Goal: Check status: Check status

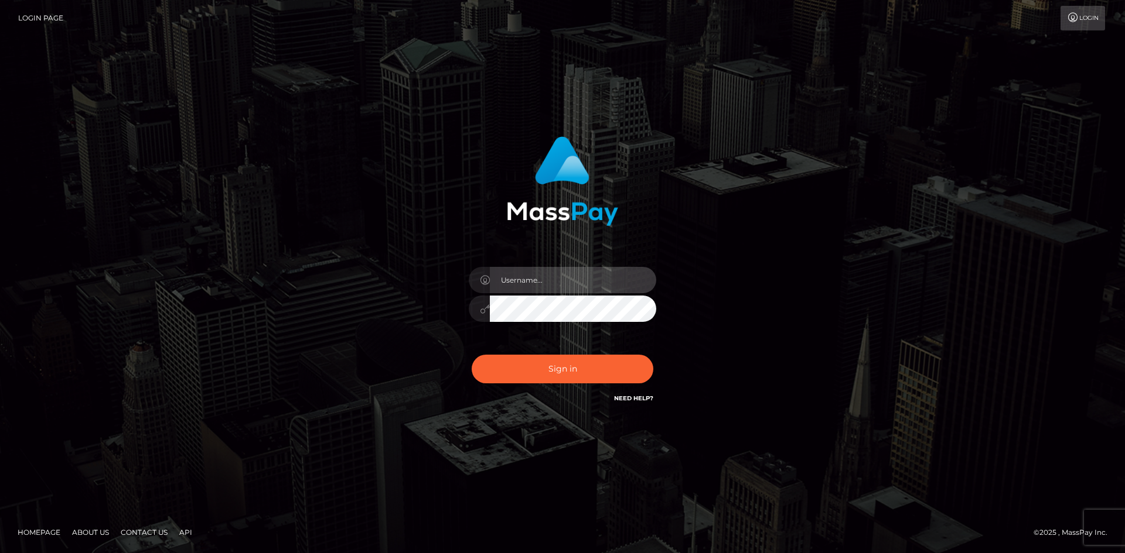
click at [546, 285] on input "text" at bounding box center [573, 280] width 166 height 26
type input "Stephane.mvp2"
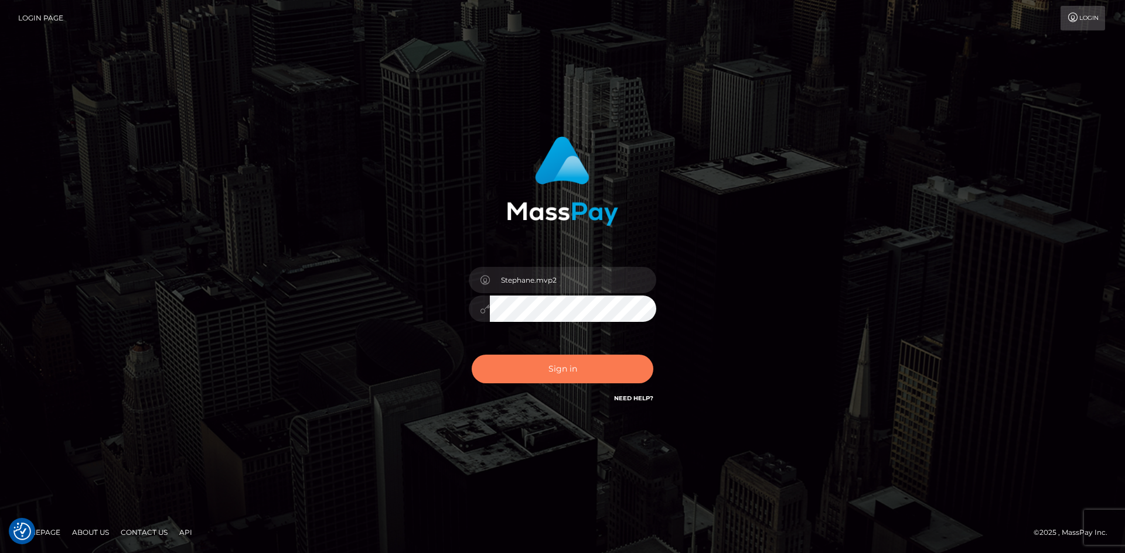
click at [532, 369] on button "Sign in" at bounding box center [562, 369] width 182 height 29
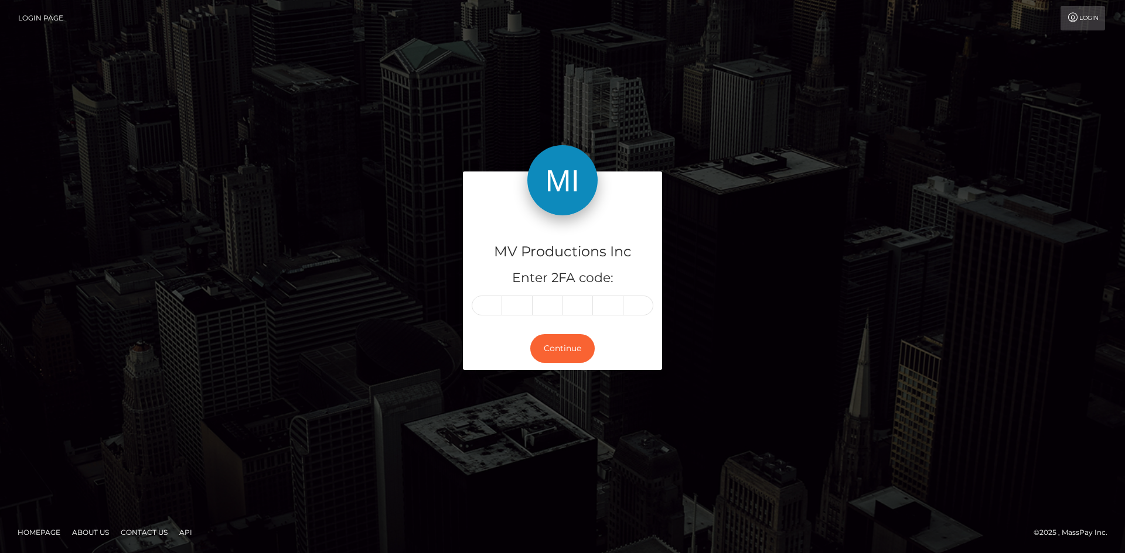
click at [492, 300] on input "text" at bounding box center [486, 306] width 30 height 20
click at [489, 313] on input "text" at bounding box center [486, 306] width 30 height 20
type input "6"
type input "5"
type input "9"
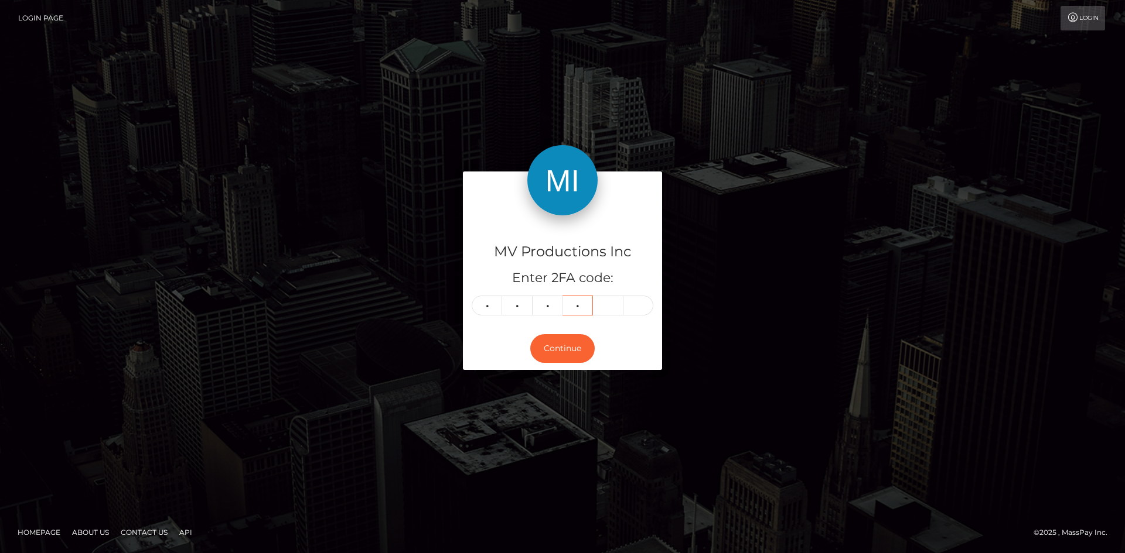
type input "6"
type input "2"
type input "0"
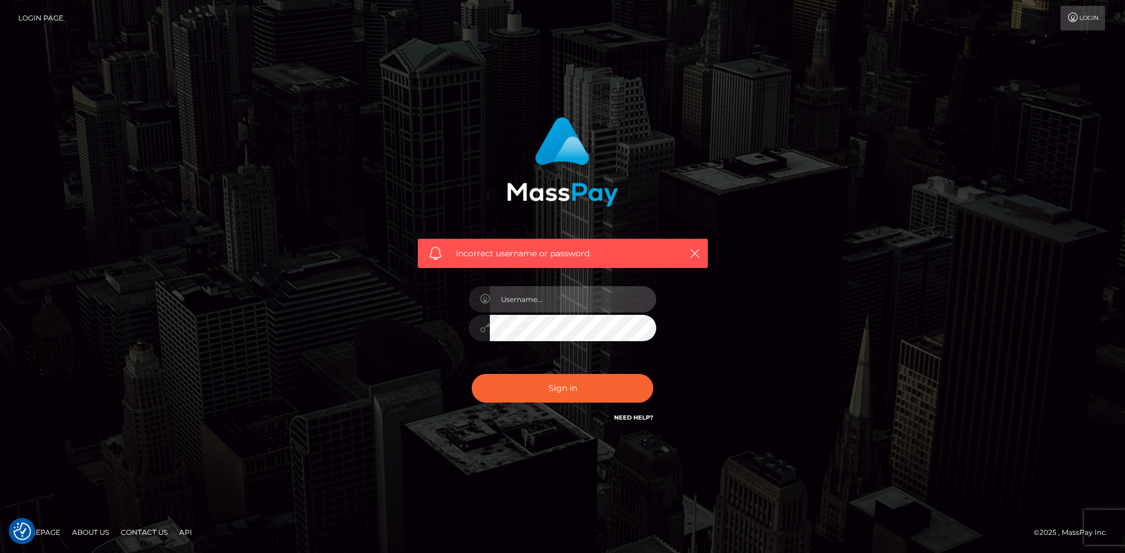
click at [528, 299] on input "text" at bounding box center [573, 299] width 166 height 26
type input "Stephane.mvp2"
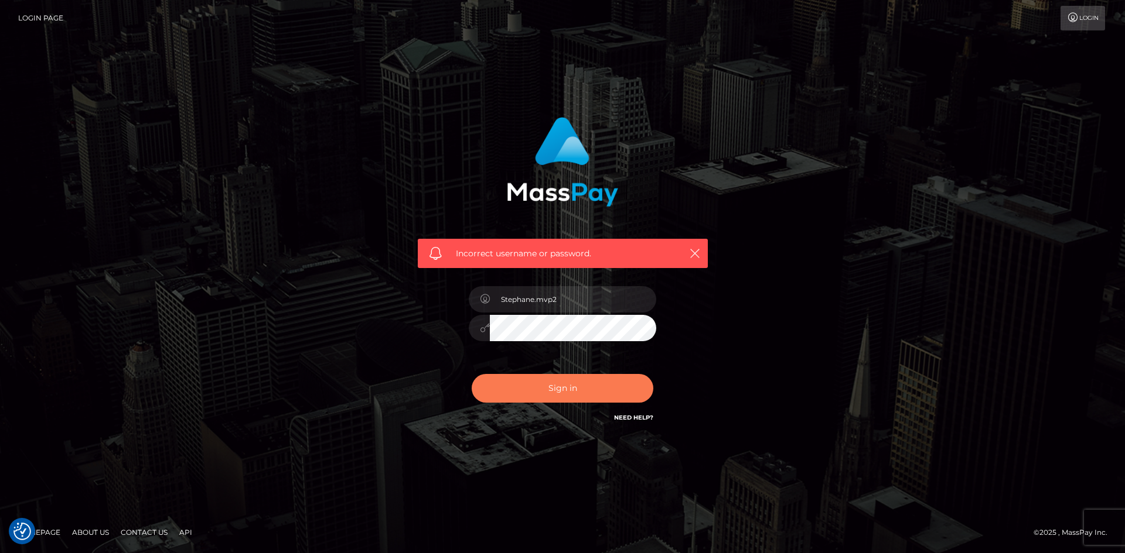
click at [582, 393] on button "Sign in" at bounding box center [562, 388] width 182 height 29
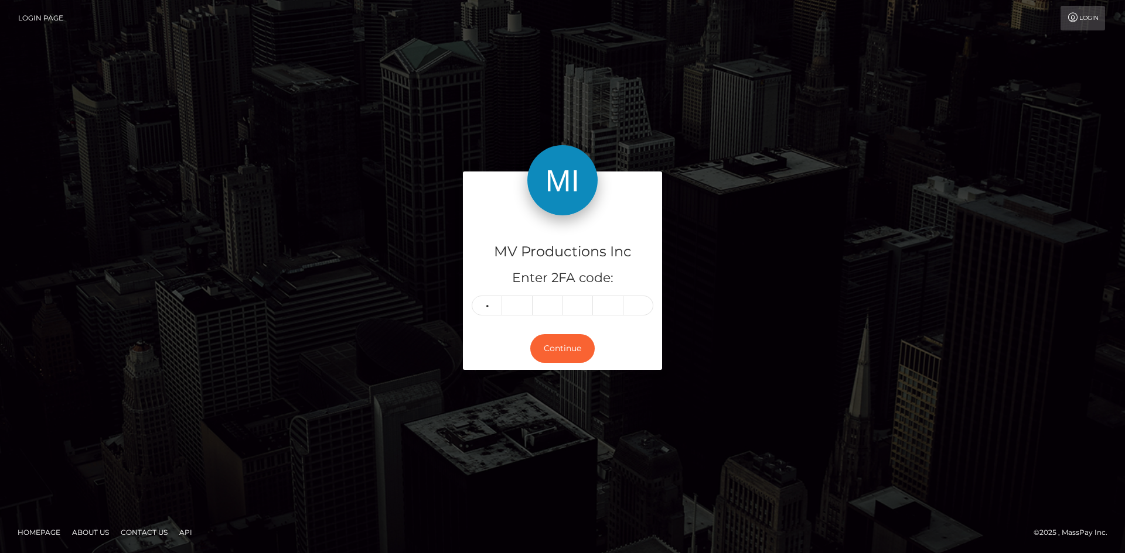
type input "2"
type input "6"
type input "0"
type input "9"
type input "7"
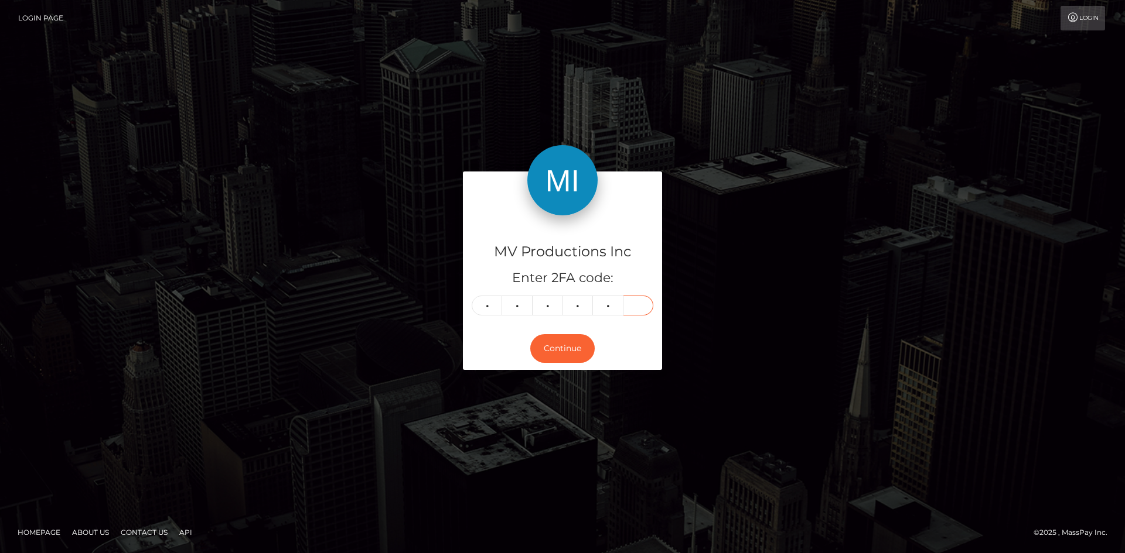
type input "3"
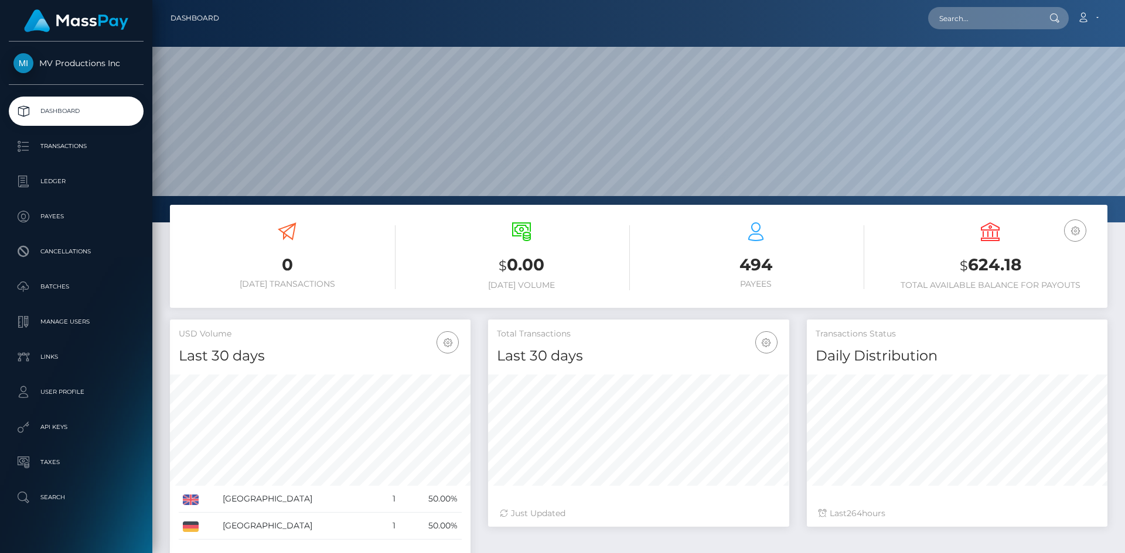
scroll to position [208, 301]
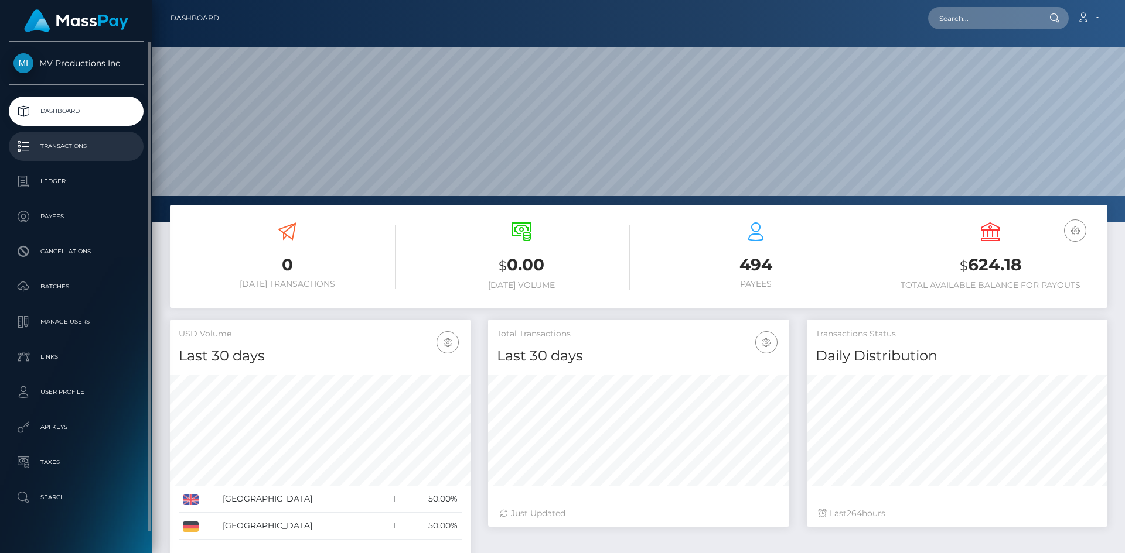
click at [74, 153] on p "Transactions" at bounding box center [75, 147] width 125 height 18
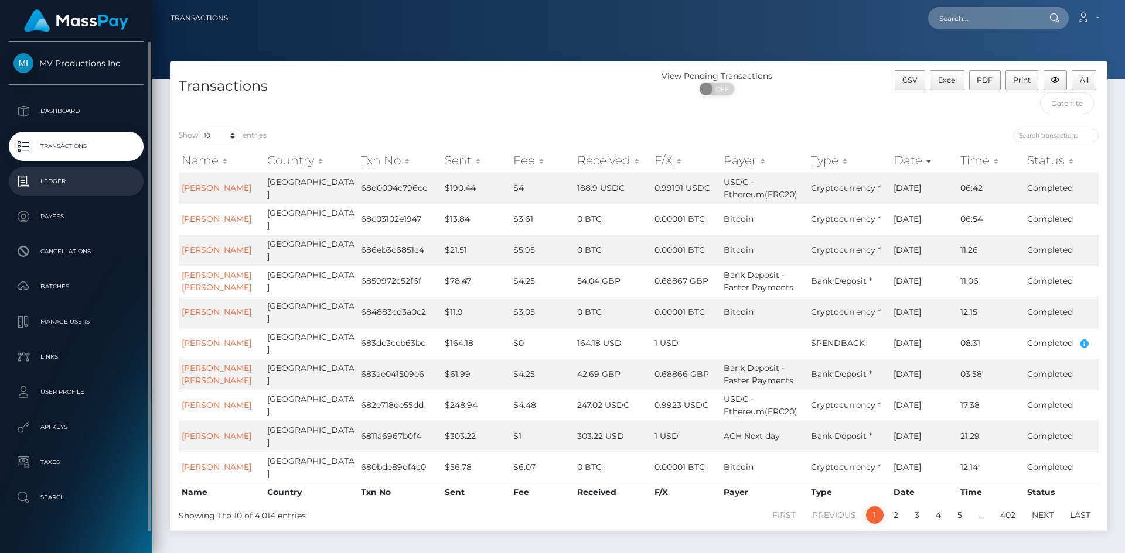
click at [65, 184] on p "Ledger" at bounding box center [75, 182] width 125 height 18
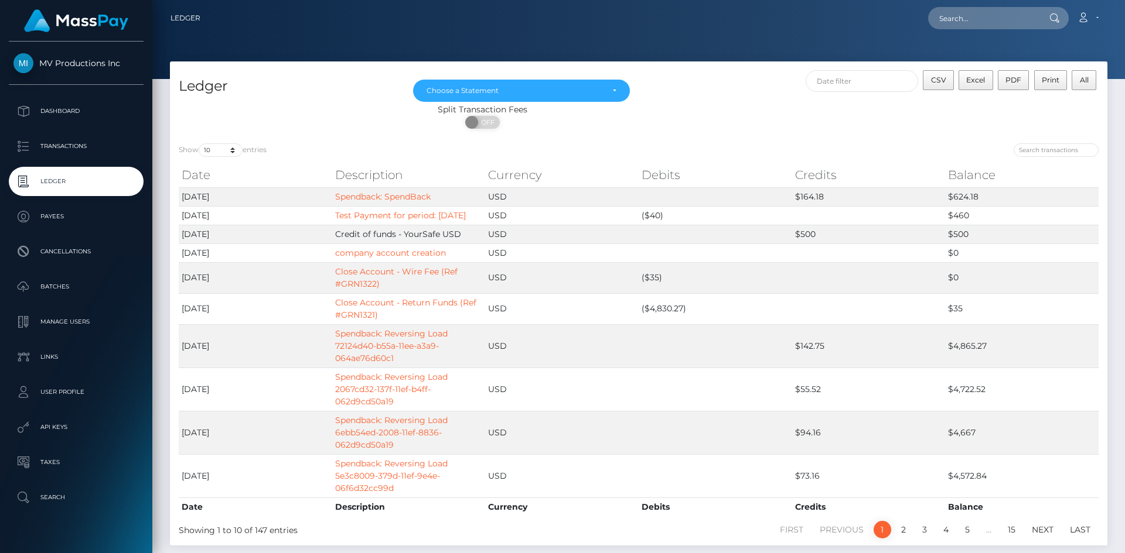
click at [213, 173] on th "Date" at bounding box center [255, 174] width 153 height 23
click at [224, 154] on select "10 25 50 100 250" at bounding box center [221, 149] width 44 height 13
click at [200, 143] on select "10 25 50 100 250" at bounding box center [221, 149] width 44 height 13
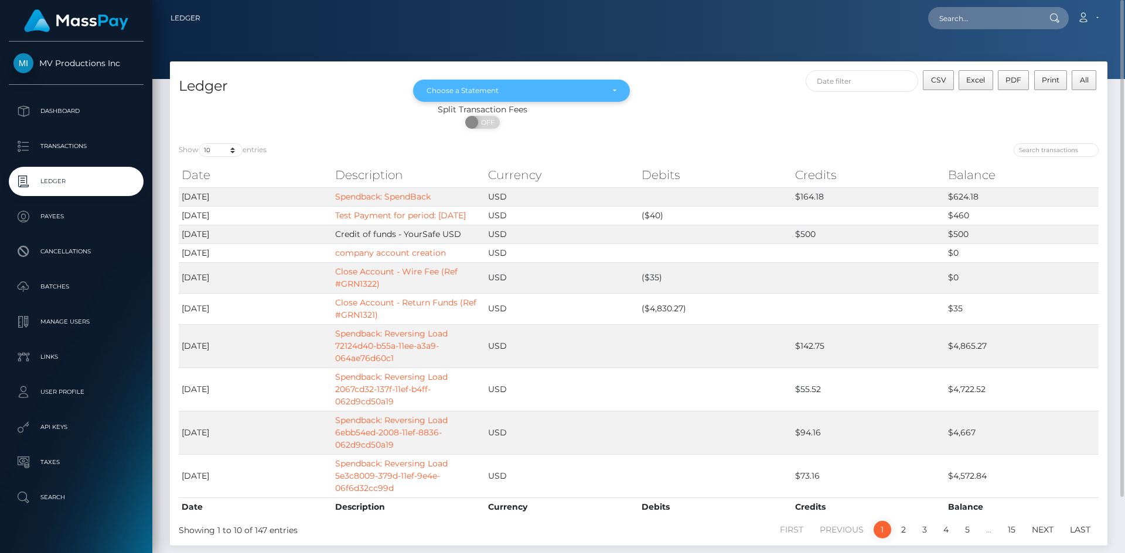
click at [574, 90] on div "Choose a Statement" at bounding box center [514, 90] width 176 height 9
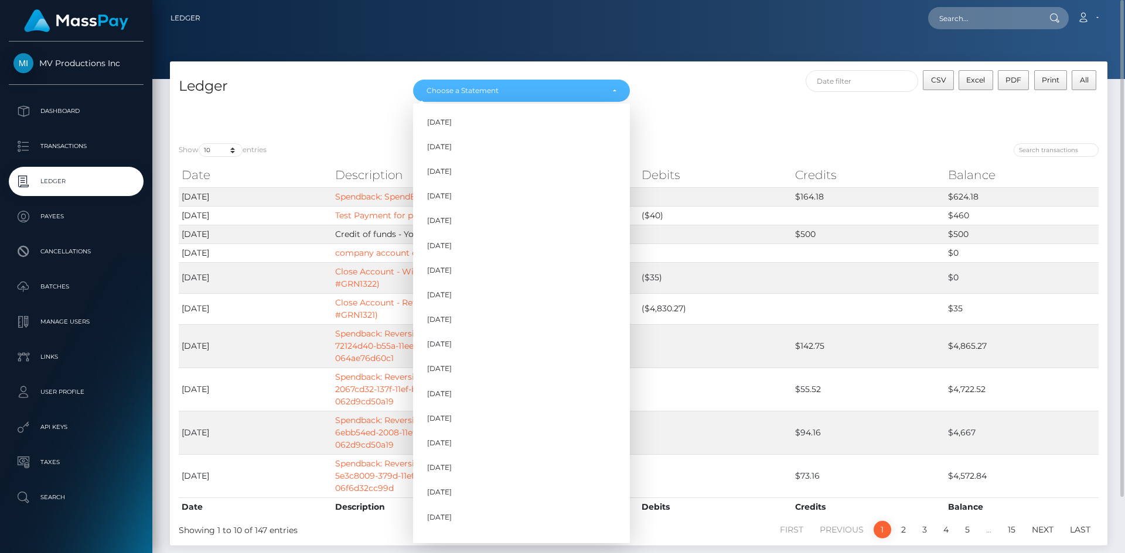
scroll to position [286, 0]
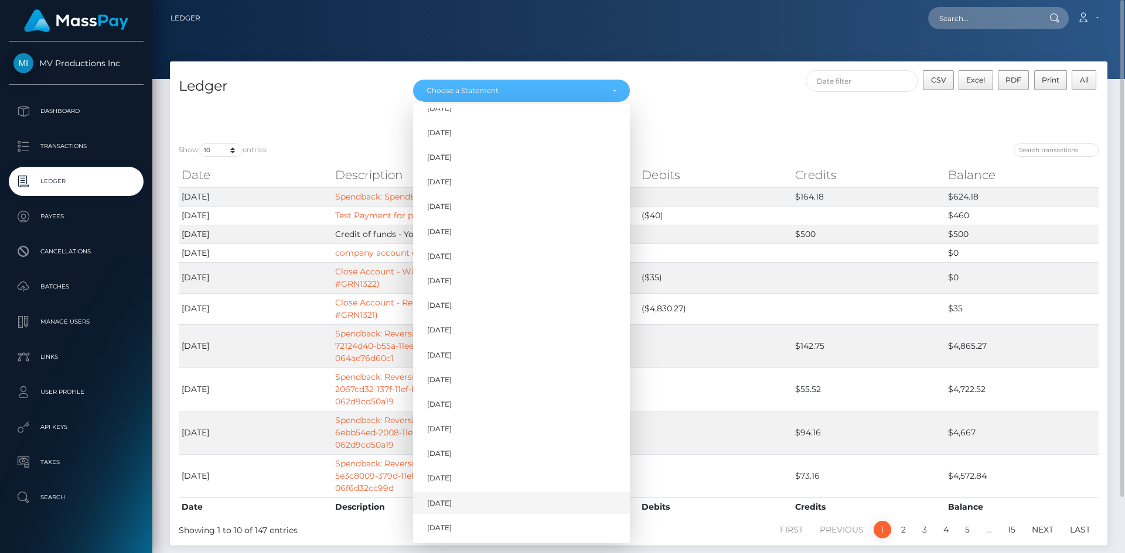
click at [449, 503] on span "Sep 2025" at bounding box center [439, 503] width 25 height 11
select select "Sep 2025"
